Goal: Go to known website: Access a specific website the user already knows

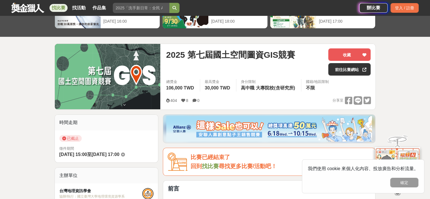
scroll to position [57, 0]
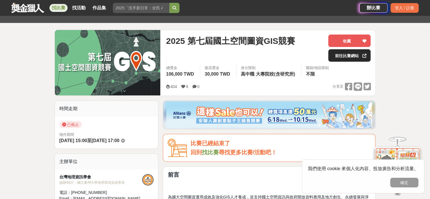
click at [366, 59] on div at bounding box center [364, 55] width 6 height 12
